Goal: Information Seeking & Learning: Understand process/instructions

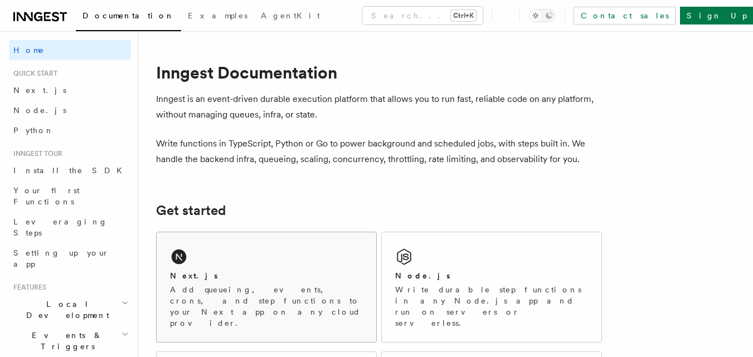
click at [328, 267] on div "Next.js Add queueing, events, crons, and step functions to your Next app on any…" at bounding box center [267, 287] width 220 height 110
click at [418, 247] on div "Node.js Write durable step functions in any Node.js app and run on servers or s…" at bounding box center [492, 287] width 220 height 110
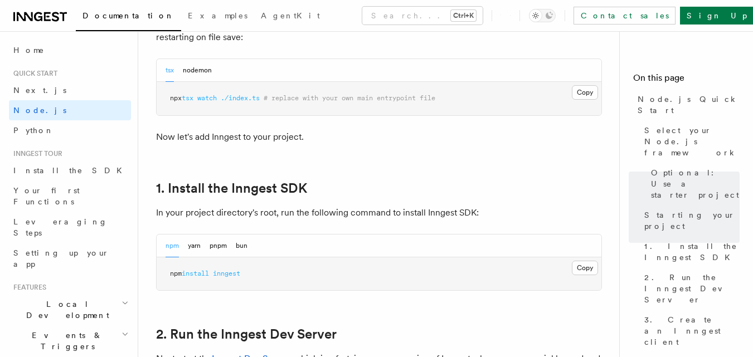
scroll to position [601, 0]
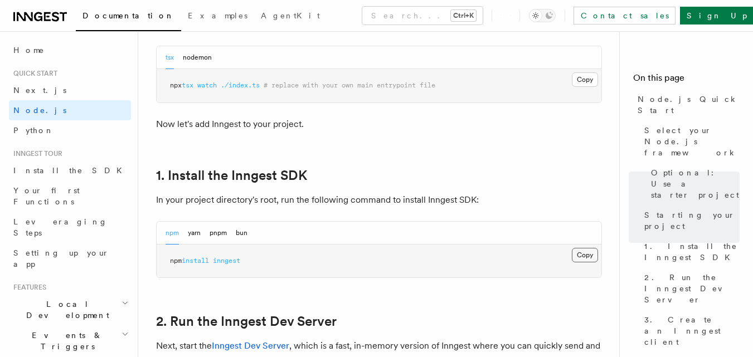
click at [583, 253] on button "Copy Copied" at bounding box center [585, 255] width 26 height 14
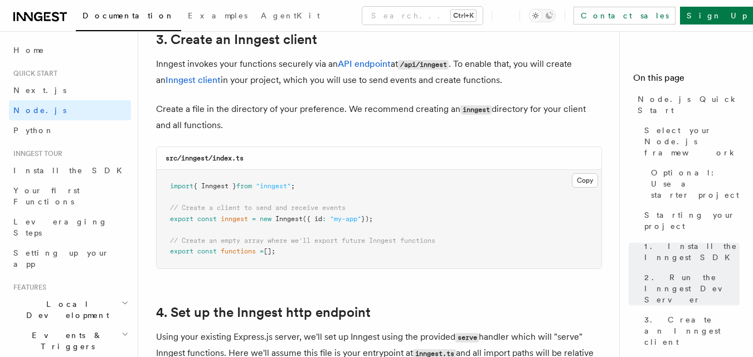
scroll to position [1445, 0]
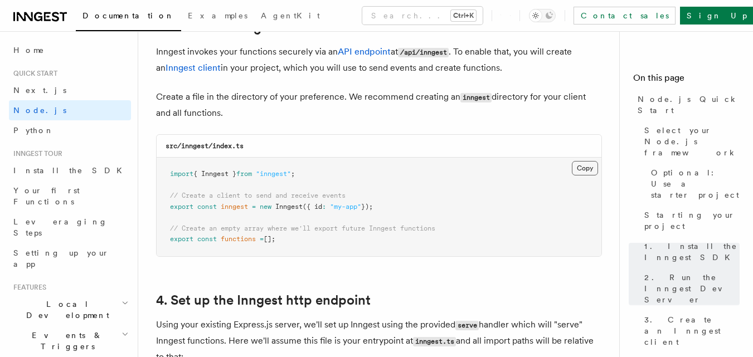
click at [584, 167] on button "Copy Copied" at bounding box center [585, 168] width 26 height 14
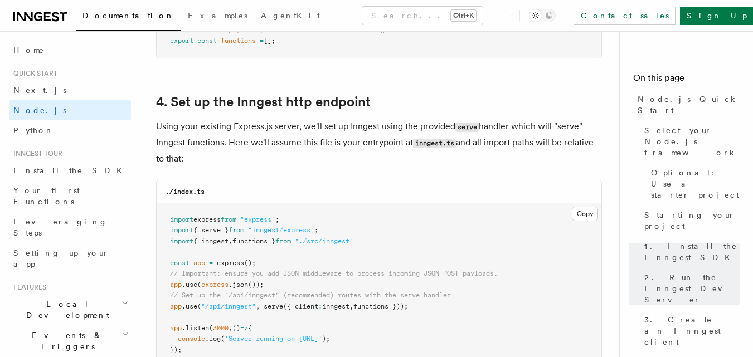
scroll to position [1669, 0]
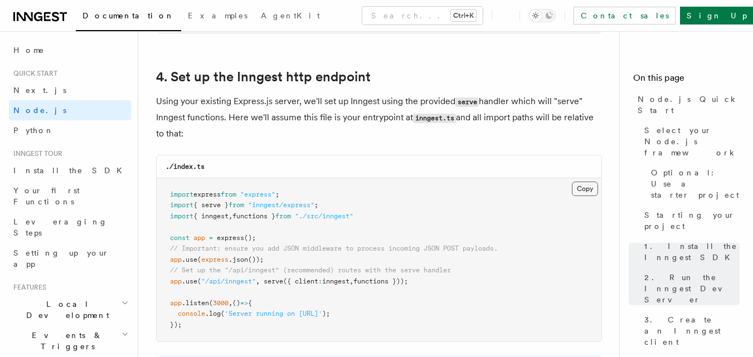
click at [586, 192] on button "Copy Copied" at bounding box center [585, 189] width 26 height 14
drag, startPoint x: 372, startPoint y: 213, endPoint x: 169, endPoint y: 216, distance: 202.8
click at [169, 216] on pre "import express from "express" ; import { serve } from "inngest/express" ; impor…" at bounding box center [379, 260] width 445 height 164
copy span "import { inngest , functions } from "./src/inngest""
drag, startPoint x: 438, startPoint y: 282, endPoint x: 167, endPoint y: 282, distance: 271.3
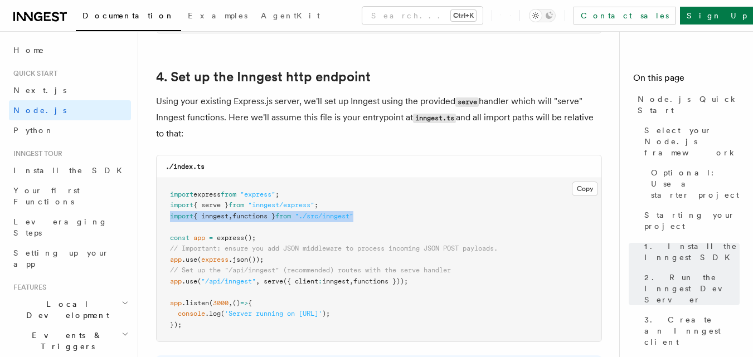
click at [167, 282] on pre "import express from "express" ; import { serve } from "inngest/express" ; impor…" at bounding box center [379, 260] width 445 height 164
copy span "app .use ( "/api/inngest" , serve ({ client : inngest , functions }));"
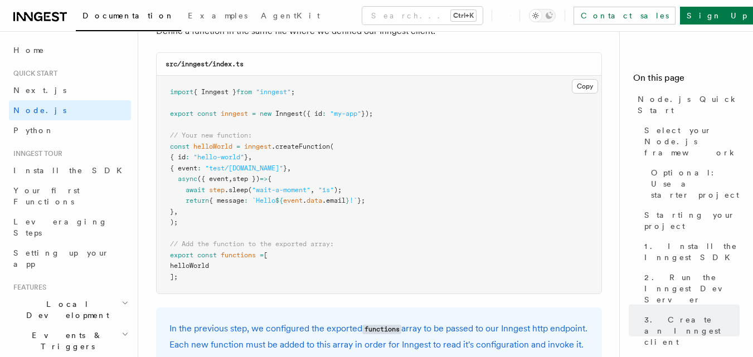
scroll to position [2252, 0]
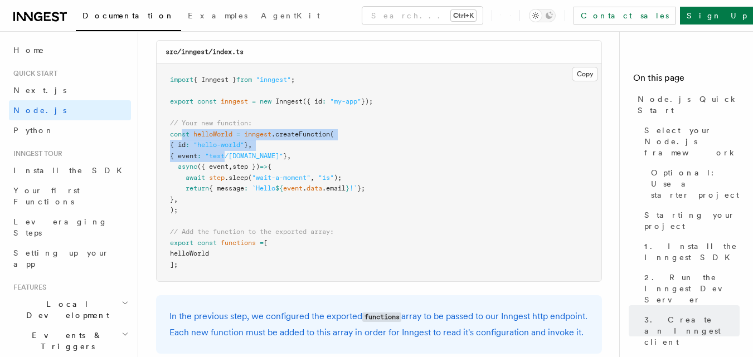
drag, startPoint x: 184, startPoint y: 138, endPoint x: 250, endPoint y: 153, distance: 68.0
click at [250, 153] on pre "import { Inngest } from "inngest" ; export const inngest = new Inngest ({ id : …" at bounding box center [379, 173] width 445 height 218
click at [250, 153] on span ""test/hello.world"" at bounding box center [244, 156] width 78 height 8
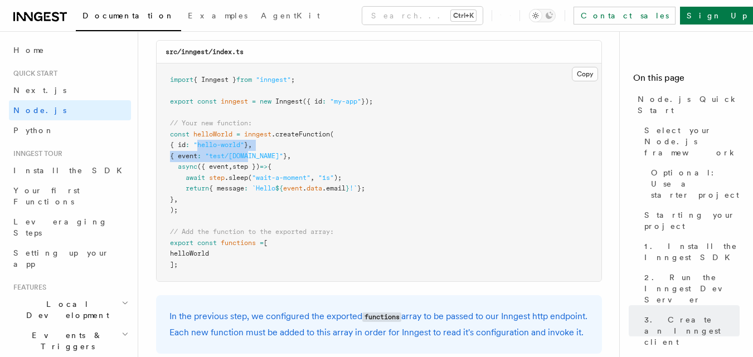
drag, startPoint x: 250, startPoint y: 153, endPoint x: 203, endPoint y: 143, distance: 48.4
click at [203, 143] on code "import { Inngest } from "inngest" ; export const inngest = new Inngest ({ id : …" at bounding box center [271, 172] width 203 height 193
click at [203, 143] on span ""hello-world"" at bounding box center [218, 145] width 51 height 8
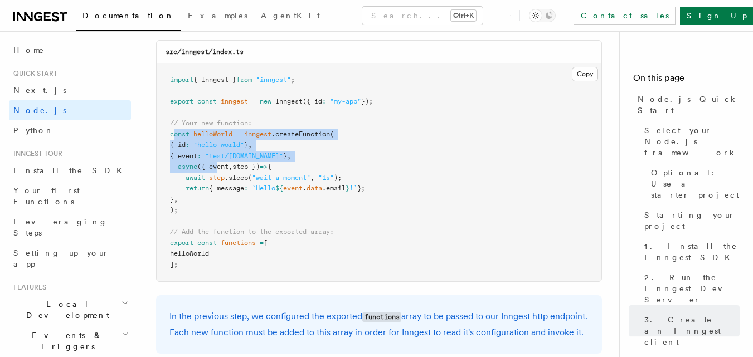
drag, startPoint x: 174, startPoint y: 135, endPoint x: 218, endPoint y: 176, distance: 60.3
click at [218, 176] on code "import { Inngest } from "inngest" ; export const inngest = new Inngest ({ id : …" at bounding box center [271, 172] width 203 height 193
click at [218, 176] on span "step" at bounding box center [217, 178] width 16 height 8
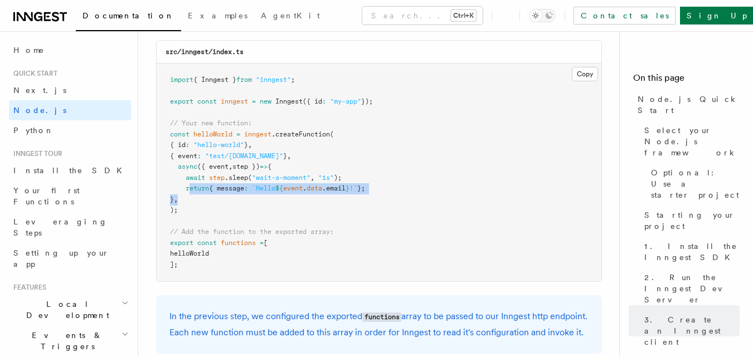
drag, startPoint x: 220, startPoint y: 196, endPoint x: 191, endPoint y: 192, distance: 29.2
click at [191, 192] on pre "import { Inngest } from "inngest" ; export const inngest = new Inngest ({ id : …" at bounding box center [379, 173] width 445 height 218
click at [191, 192] on span "return" at bounding box center [197, 188] width 23 height 8
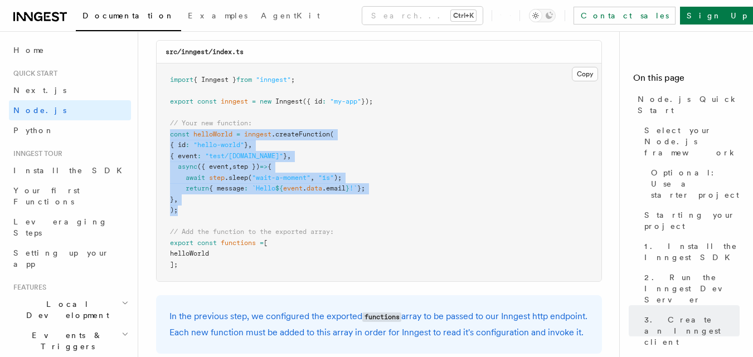
drag, startPoint x: 193, startPoint y: 215, endPoint x: 166, endPoint y: 138, distance: 81.4
click at [166, 138] on pre "import { Inngest } from "inngest" ; export const inngest = new Inngest ({ id : …" at bounding box center [379, 173] width 445 height 218
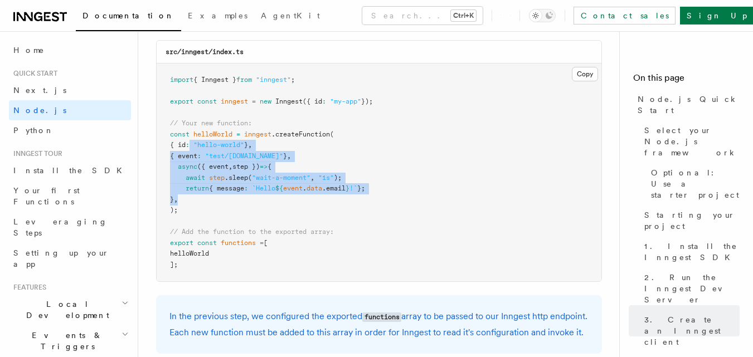
drag, startPoint x: 207, startPoint y: 204, endPoint x: 195, endPoint y: 141, distance: 64.1
click at [195, 141] on pre "import { Inngest } from "inngest" ; export const inngest = new Inngest ({ id : …" at bounding box center [379, 173] width 445 height 218
click at [189, 141] on span ":" at bounding box center [188, 145] width 4 height 8
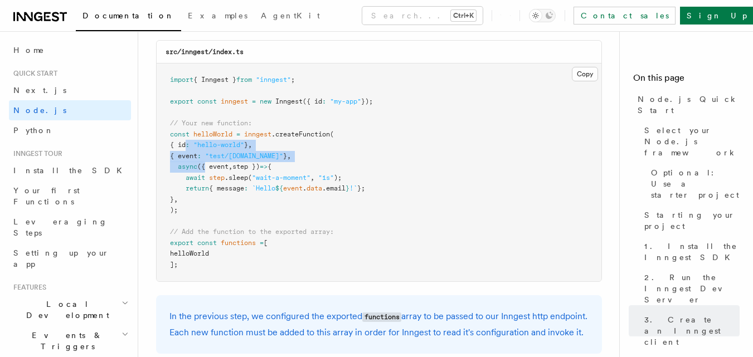
drag, startPoint x: 195, startPoint y: 141, endPoint x: 202, endPoint y: 180, distance: 39.7
click at [202, 180] on code "import { Inngest } from "inngest" ; export const inngest = new Inngest ({ id : …" at bounding box center [271, 172] width 203 height 193
click at [202, 181] on span "await" at bounding box center [196, 178] width 20 height 8
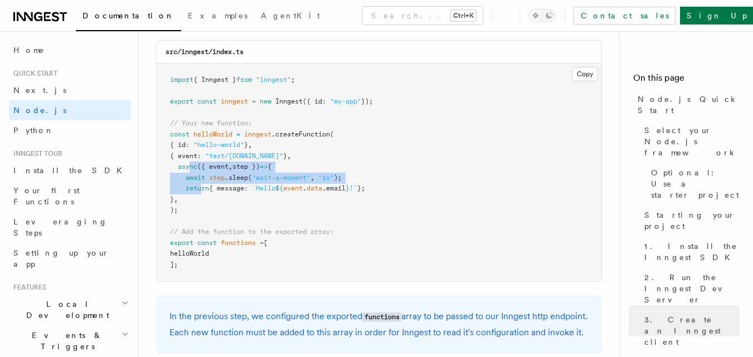
drag, startPoint x: 203, startPoint y: 191, endPoint x: 188, endPoint y: 163, distance: 31.7
click at [188, 163] on code "import { Inngest } from "inngest" ; export const inngest = new Inngest ({ id : …" at bounding box center [271, 172] width 203 height 193
click at [188, 163] on span "async" at bounding box center [188, 167] width 20 height 8
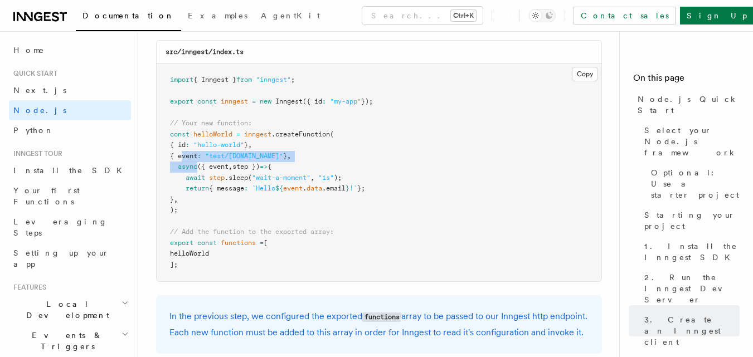
drag, startPoint x: 188, startPoint y: 163, endPoint x: 181, endPoint y: 157, distance: 9.9
click at [181, 157] on code "import { Inngest } from "inngest" ; export const inngest = new Inngest ({ id : …" at bounding box center [271, 172] width 203 height 193
click at [181, 157] on span "{ event" at bounding box center [183, 156] width 27 height 8
click at [469, 299] on div "In the previous step, we configured the exported functions array to be passed t…" at bounding box center [379, 324] width 446 height 59
